Goal: Navigation & Orientation: Understand site structure

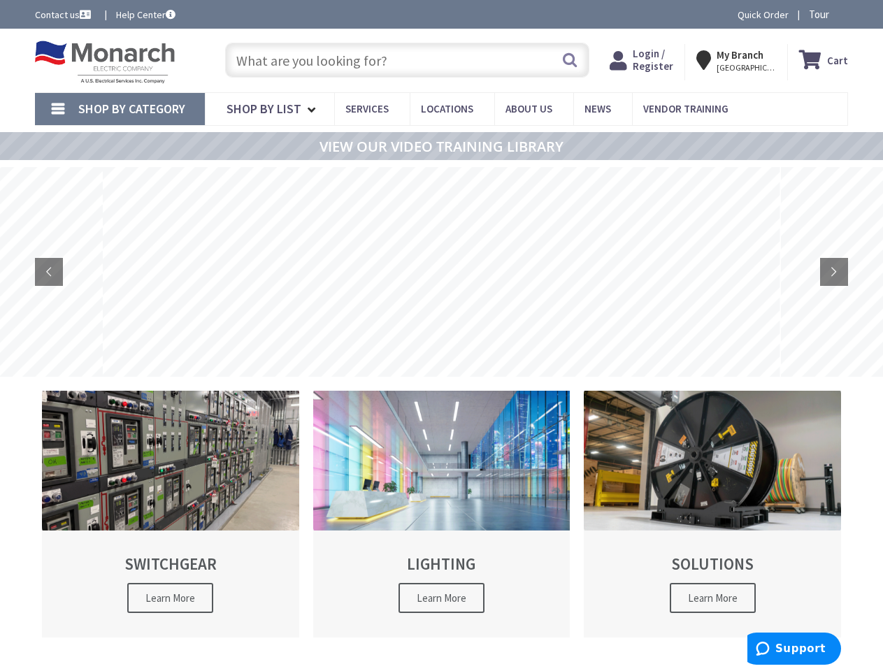
click at [441, 335] on rs-layer at bounding box center [441, 272] width 678 height 210
click at [824, 14] on span "Tour" at bounding box center [826, 14] width 36 height 13
click at [836, 14] on icon at bounding box center [836, 14] width 22 height 22
click at [738, 60] on strong "My Branch" at bounding box center [739, 54] width 47 height 13
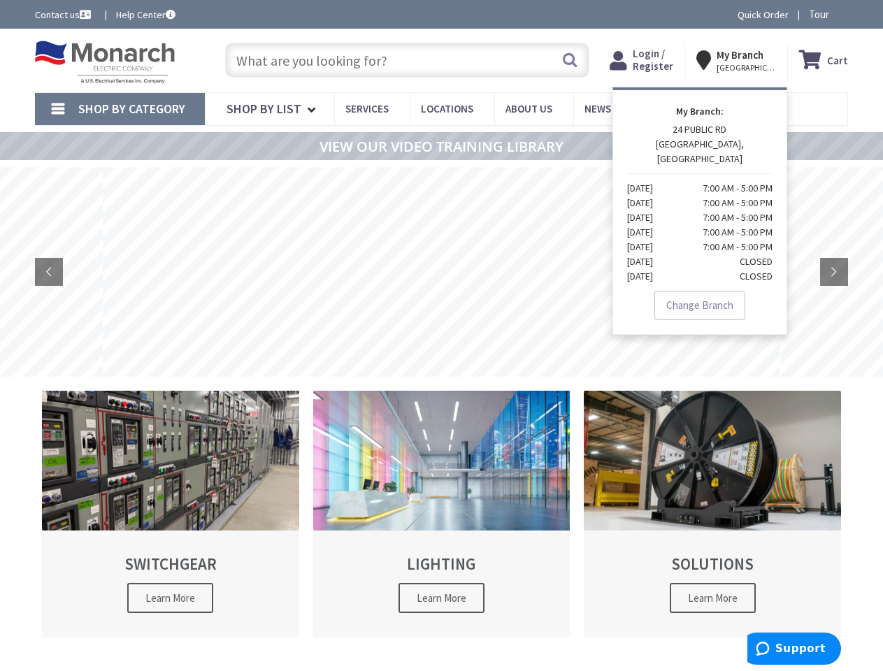
click at [119, 109] on span "Shop By Category" at bounding box center [131, 109] width 107 height 16
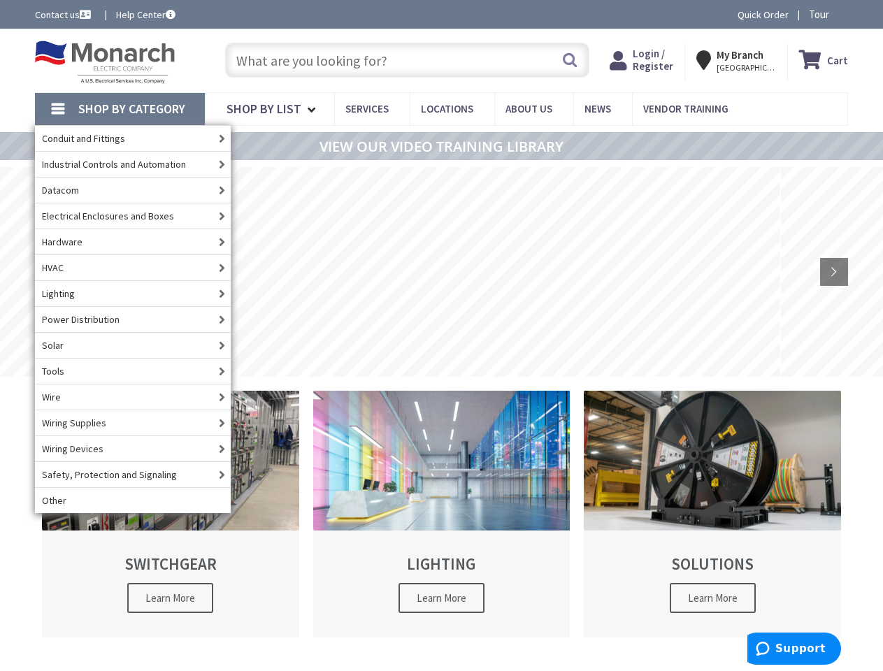
click at [119, 109] on span "Shop By Category" at bounding box center [131, 109] width 107 height 16
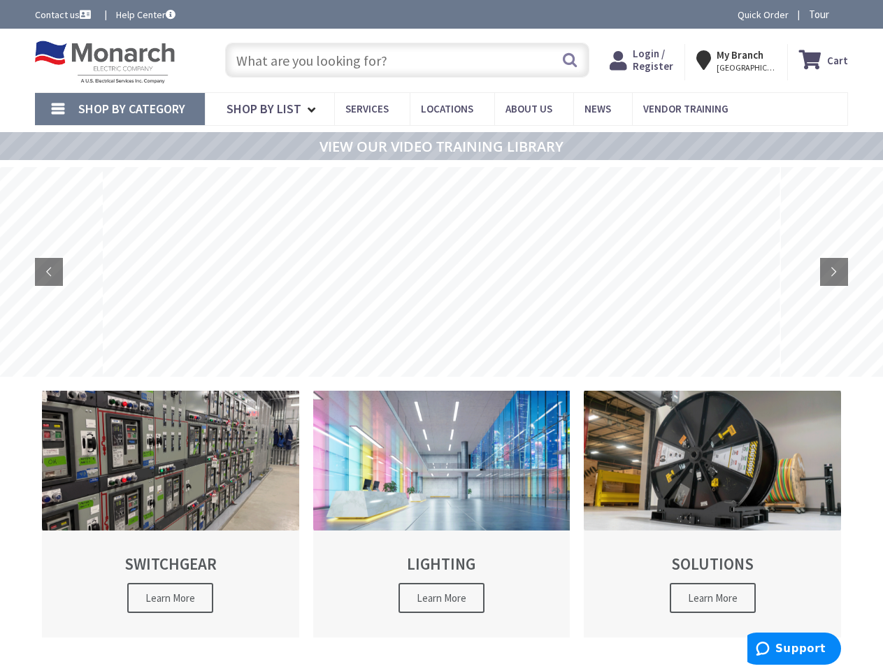
click at [441, 272] on rs-layer at bounding box center [441, 272] width 678 height 210
